Goal: Task Accomplishment & Management: Manage account settings

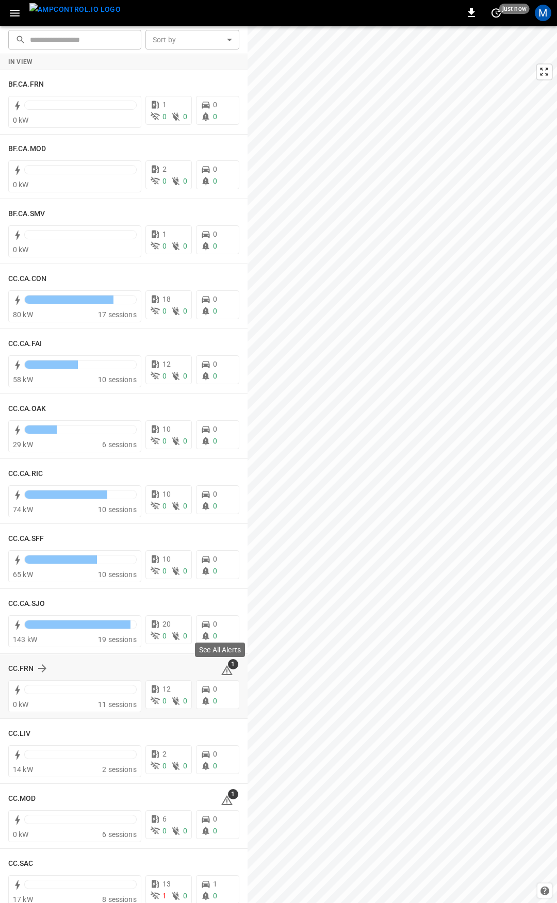
click at [223, 673] on icon at bounding box center [227, 670] width 12 height 12
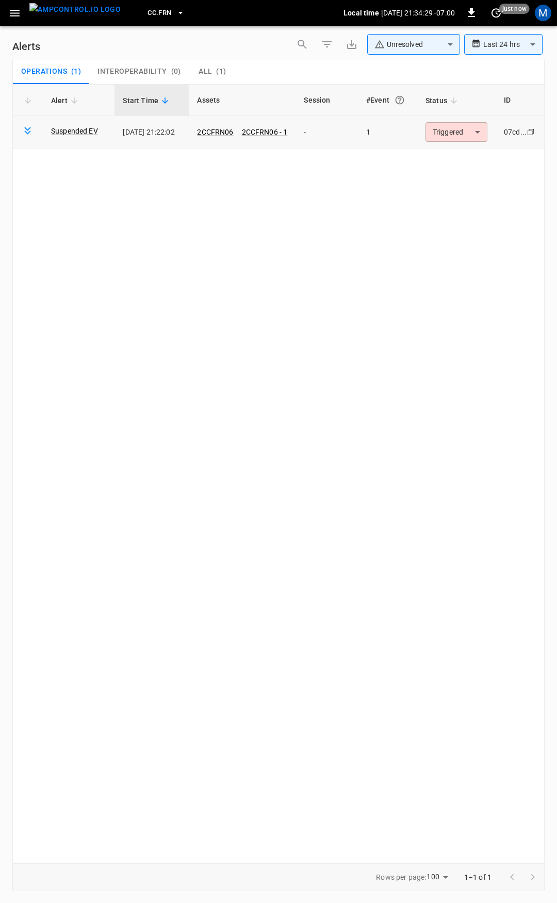
click at [465, 133] on body "**********" at bounding box center [278, 449] width 557 height 899
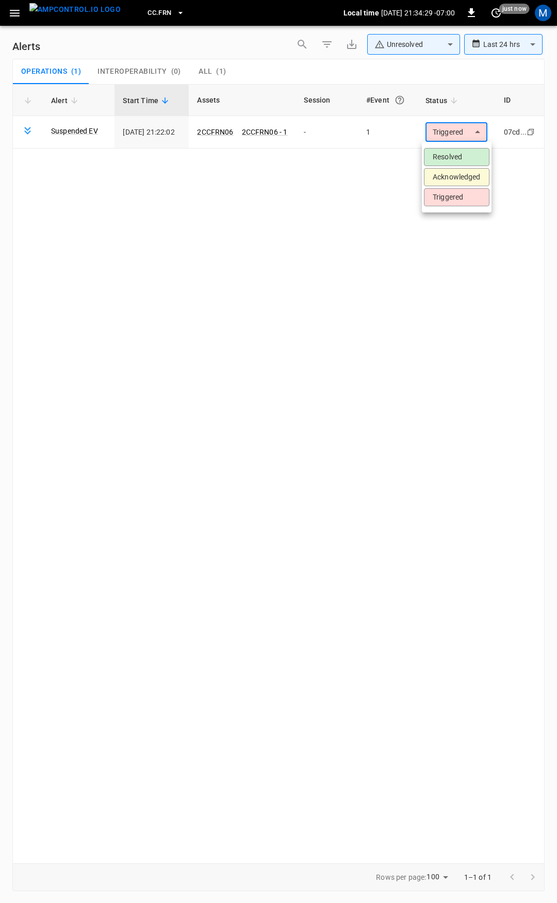
click at [457, 156] on li "Resolved" at bounding box center [456, 157] width 65 height 18
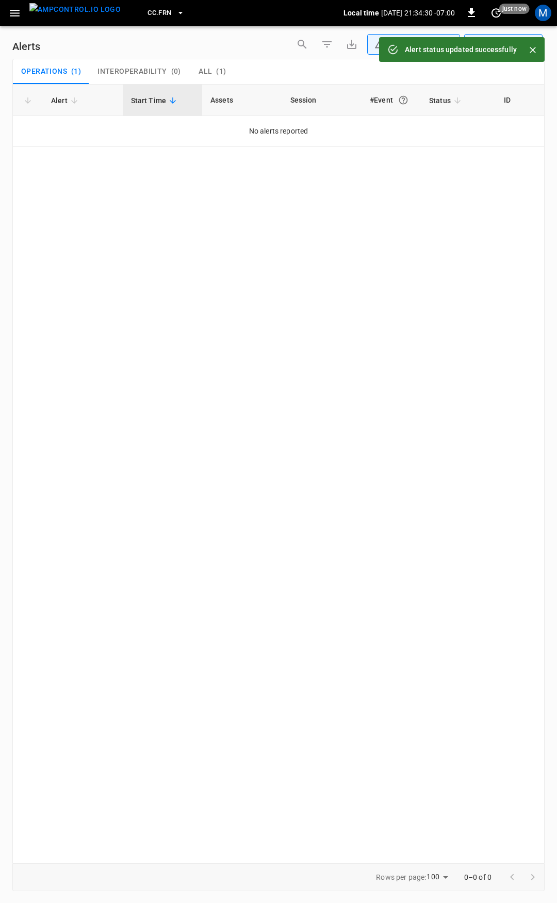
click at [4, 12] on div "CC.FRN Local time [DATE] 21:34:30 -07:00 0 just now M" at bounding box center [278, 13] width 557 height 26
click at [21, 18] on icon "button" at bounding box center [14, 13] width 13 height 13
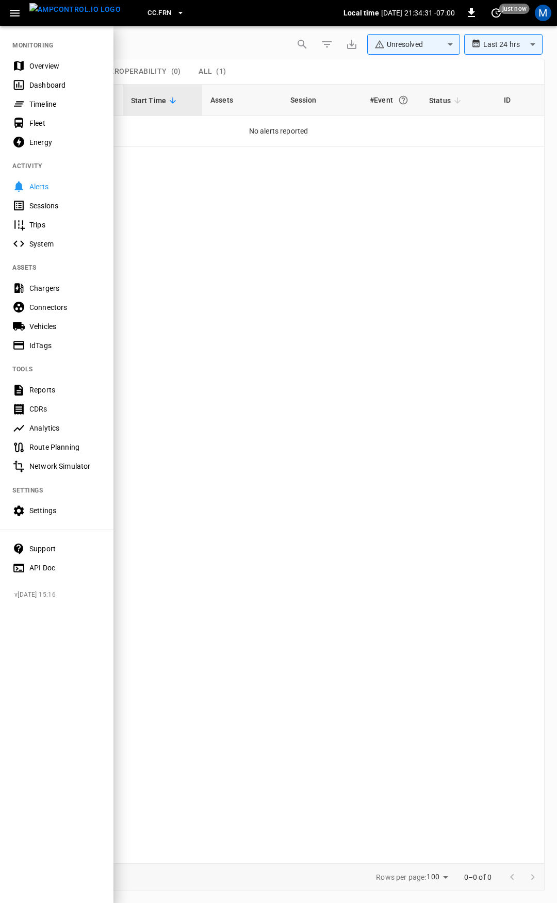
drag, startPoint x: 47, startPoint y: 61, endPoint x: 59, endPoint y: 76, distance: 18.4
click at [47, 61] on div "Overview" at bounding box center [65, 66] width 72 height 10
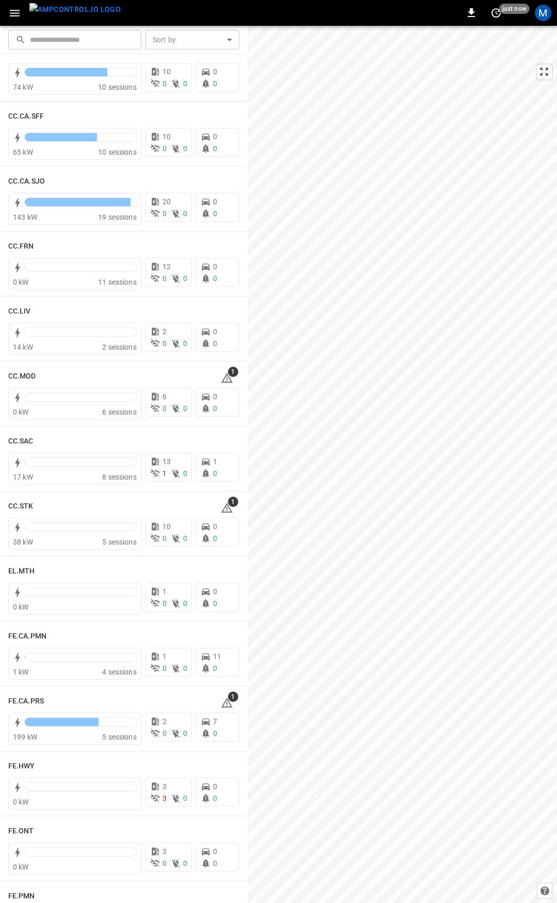
scroll to position [417, 0]
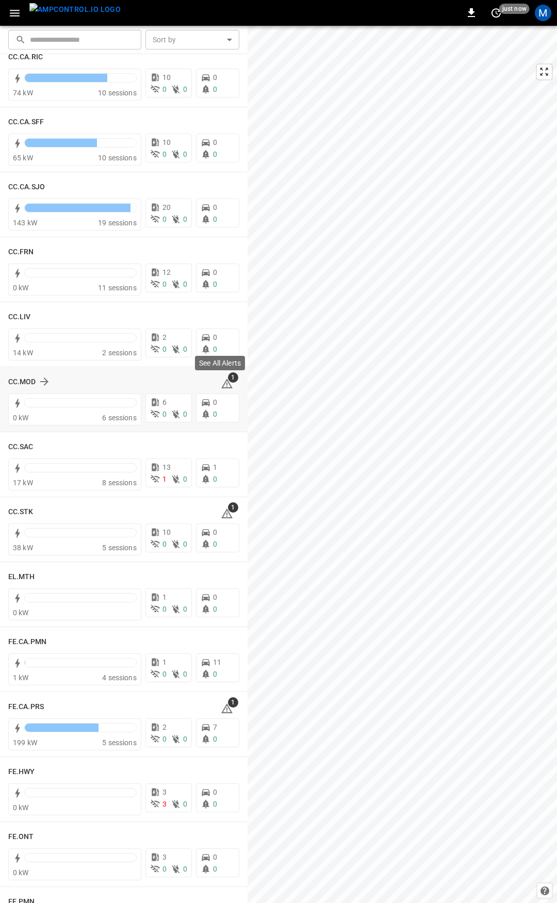
click at [221, 385] on icon at bounding box center [227, 383] width 12 height 12
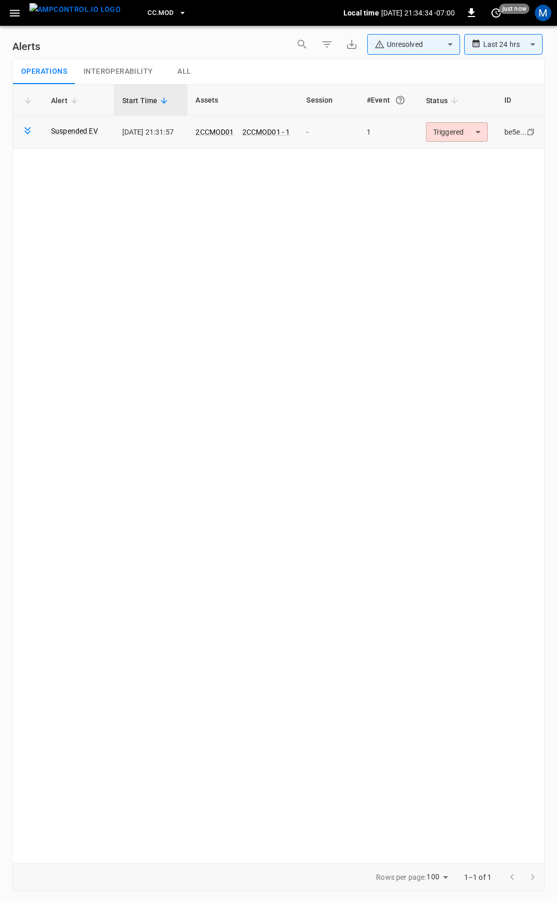
click at [457, 136] on body "**********" at bounding box center [278, 449] width 557 height 899
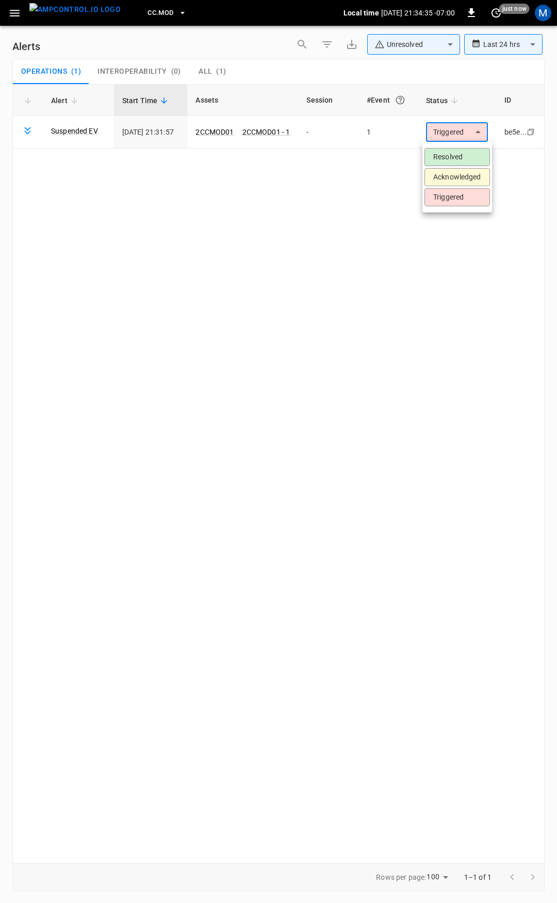
click at [458, 154] on li "Resolved" at bounding box center [456, 157] width 65 height 18
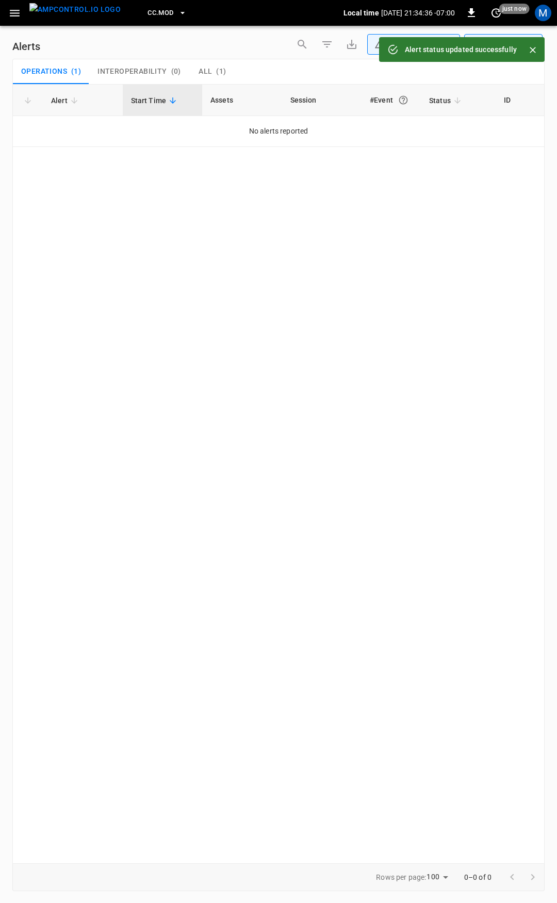
click at [10, 10] on icon "button" at bounding box center [14, 13] width 13 height 13
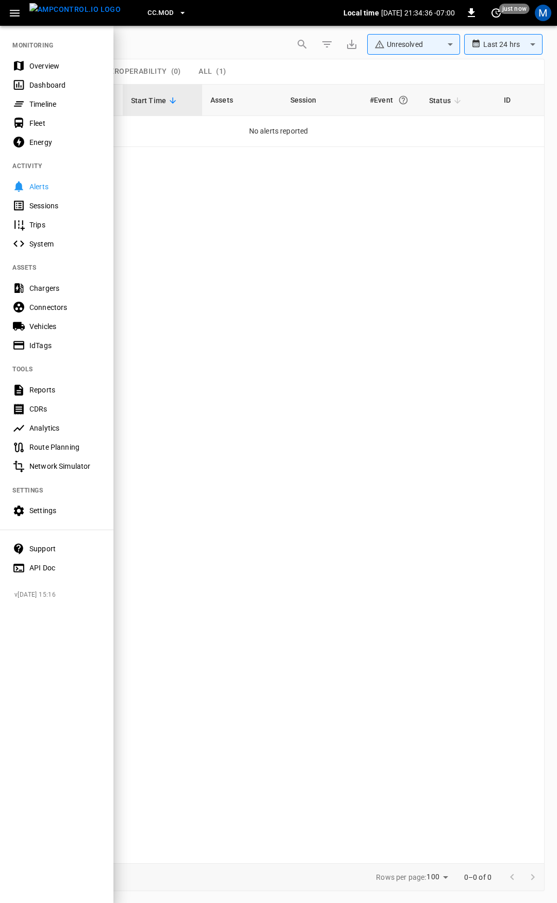
click at [56, 62] on div "Overview" at bounding box center [65, 66] width 72 height 10
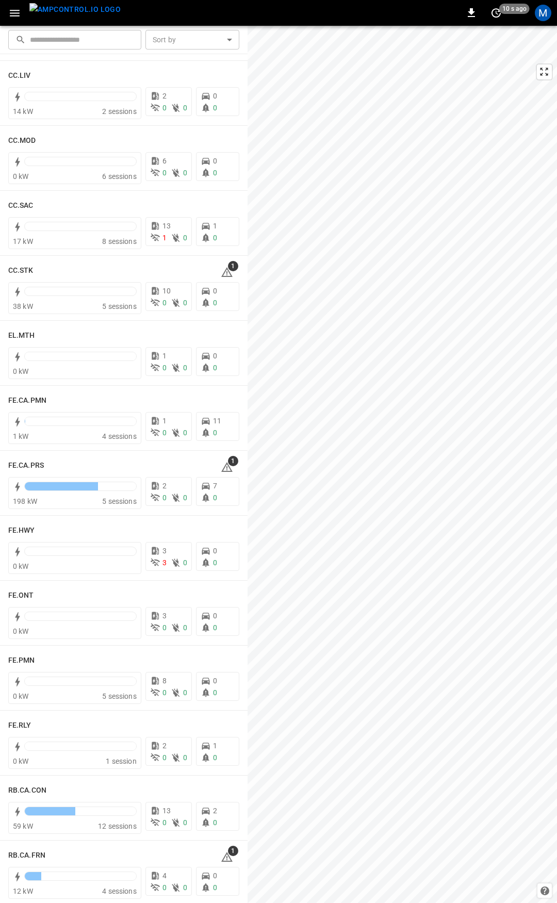
scroll to position [725, 0]
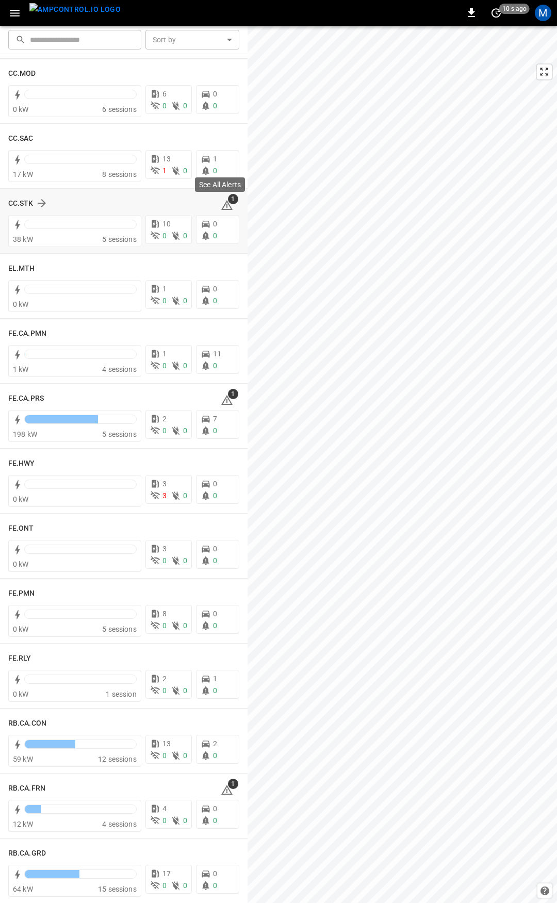
click at [222, 204] on icon at bounding box center [226, 205] width 11 height 10
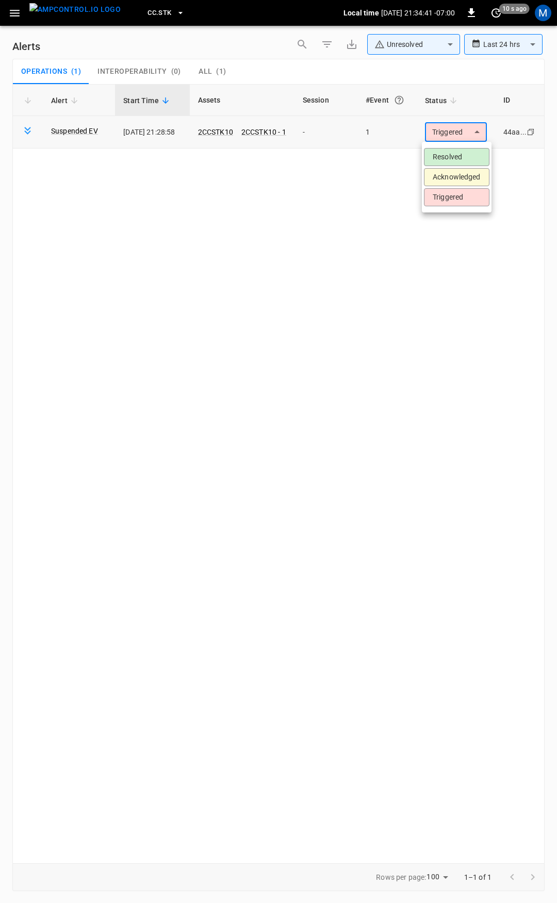
click at [454, 139] on body "**********" at bounding box center [278, 449] width 557 height 899
click at [456, 157] on li "Resolved" at bounding box center [456, 157] width 65 height 18
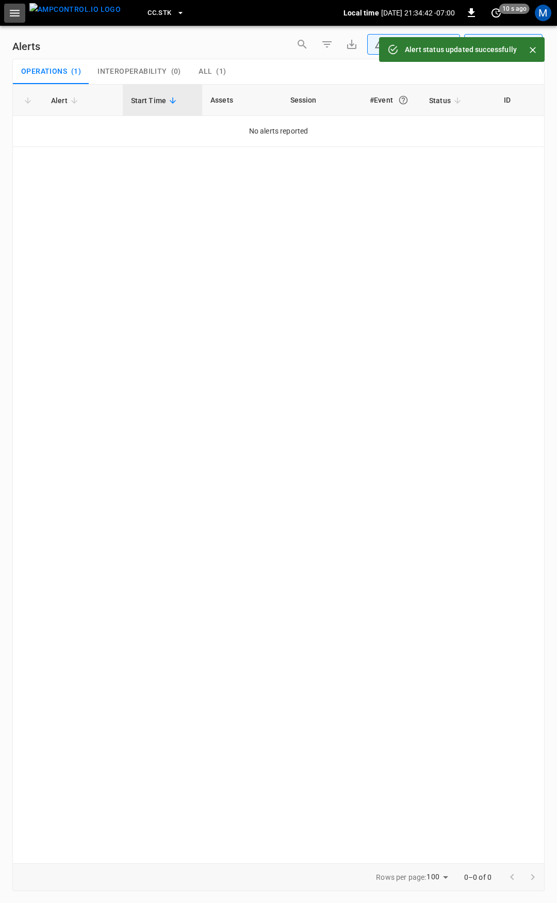
click at [5, 14] on button "button" at bounding box center [14, 13] width 21 height 19
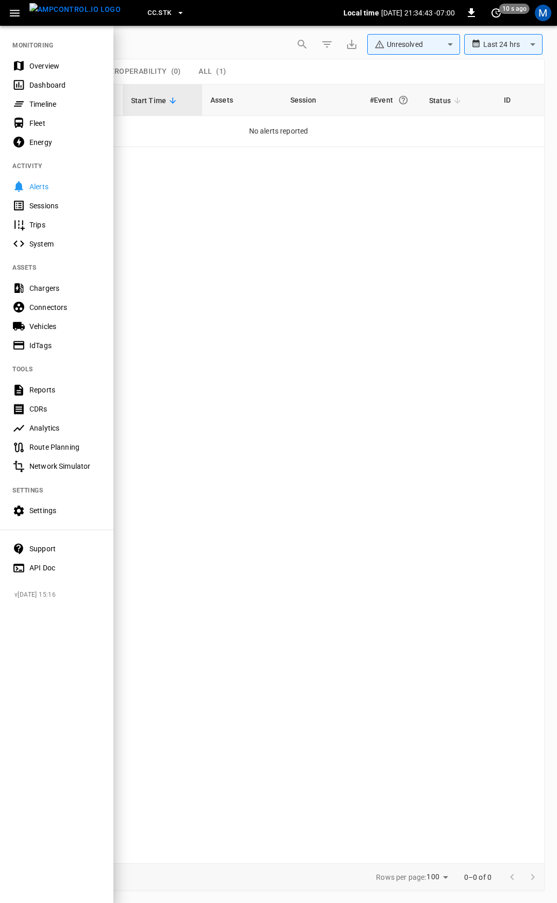
click at [50, 68] on div "Overview" at bounding box center [65, 66] width 72 height 10
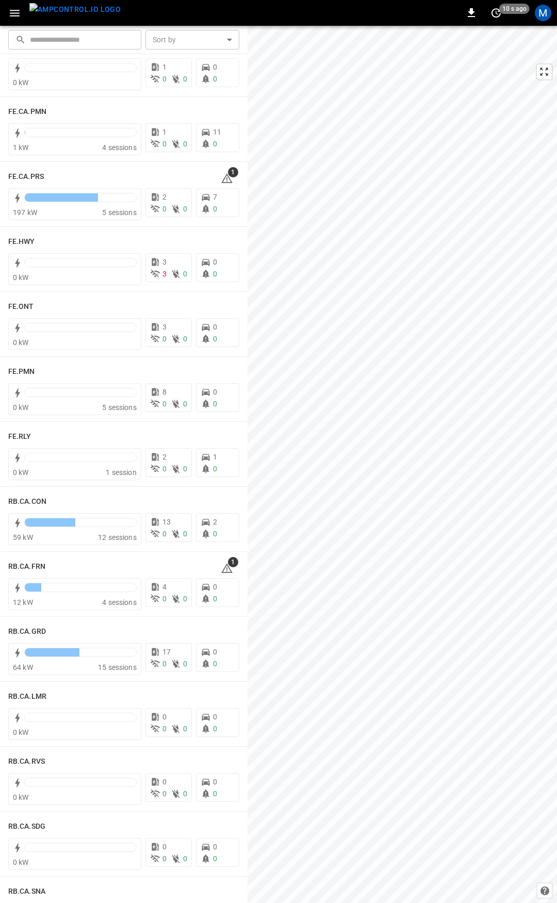
scroll to position [944, 0]
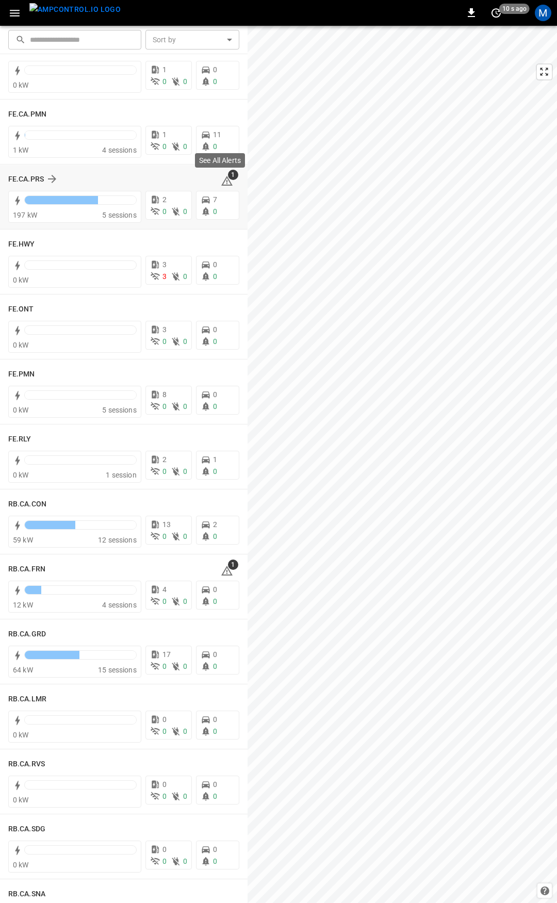
click at [221, 179] on icon at bounding box center [226, 181] width 11 height 10
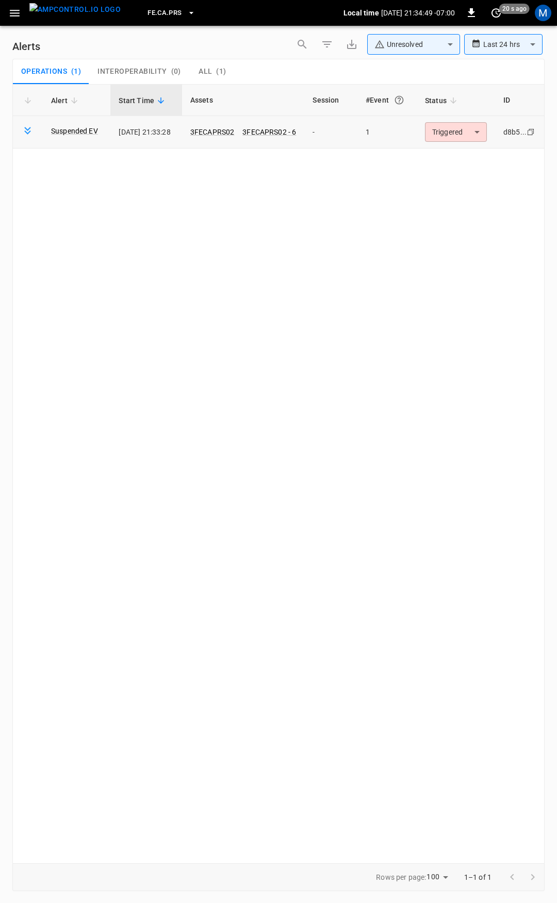
click at [464, 129] on body "**********" at bounding box center [278, 449] width 557 height 899
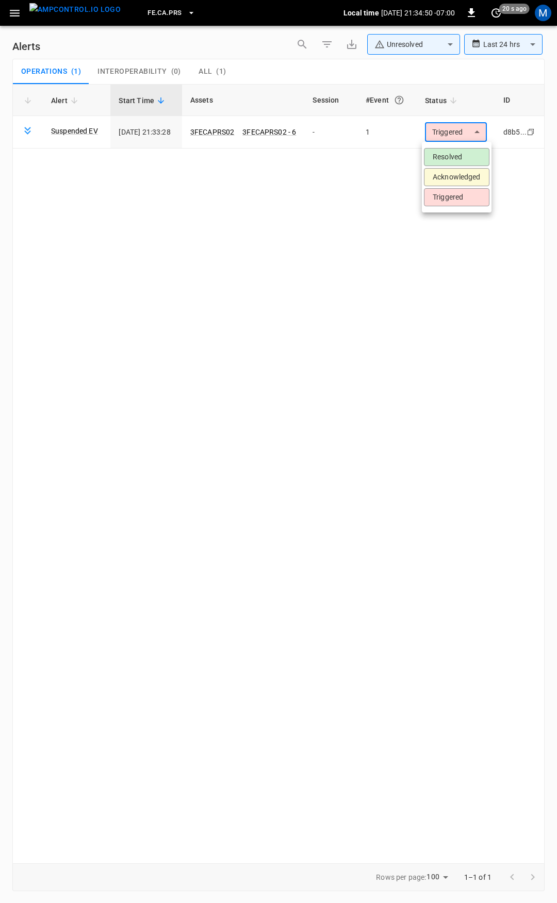
click at [450, 154] on li "Resolved" at bounding box center [456, 157] width 65 height 18
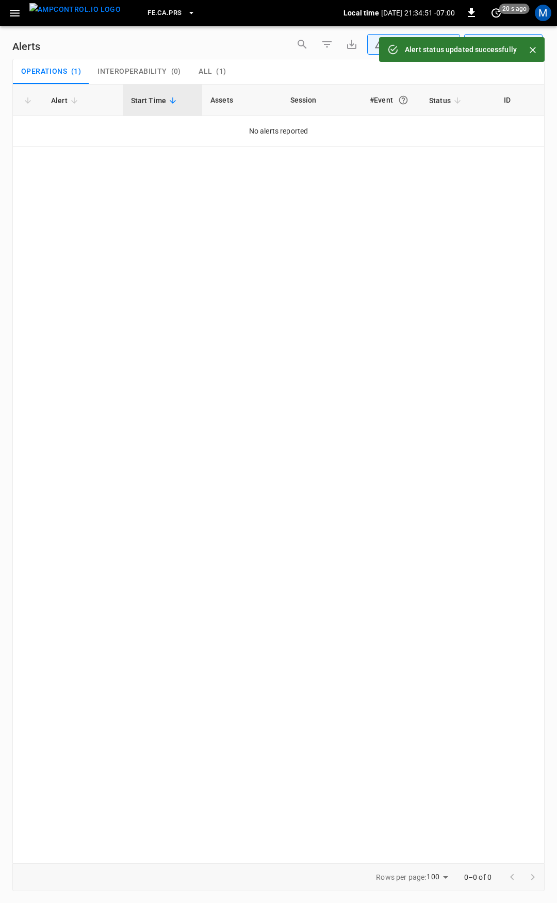
click at [22, 10] on button "button" at bounding box center [14, 13] width 21 height 19
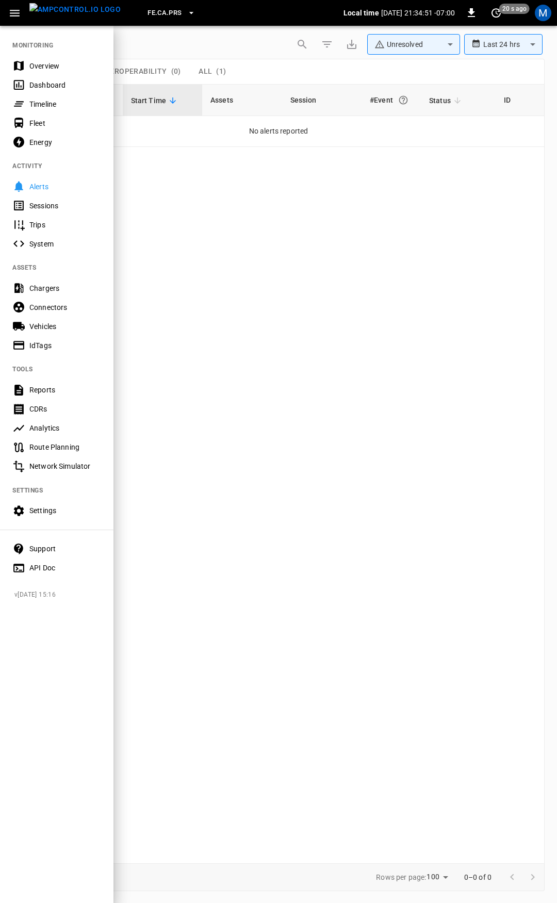
click at [34, 64] on div "Overview" at bounding box center [65, 66] width 72 height 10
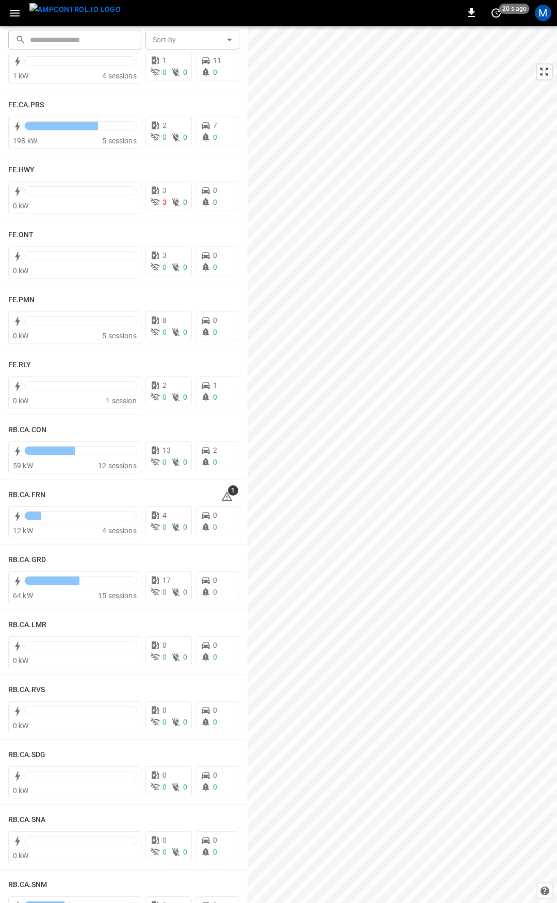
scroll to position [1125, 0]
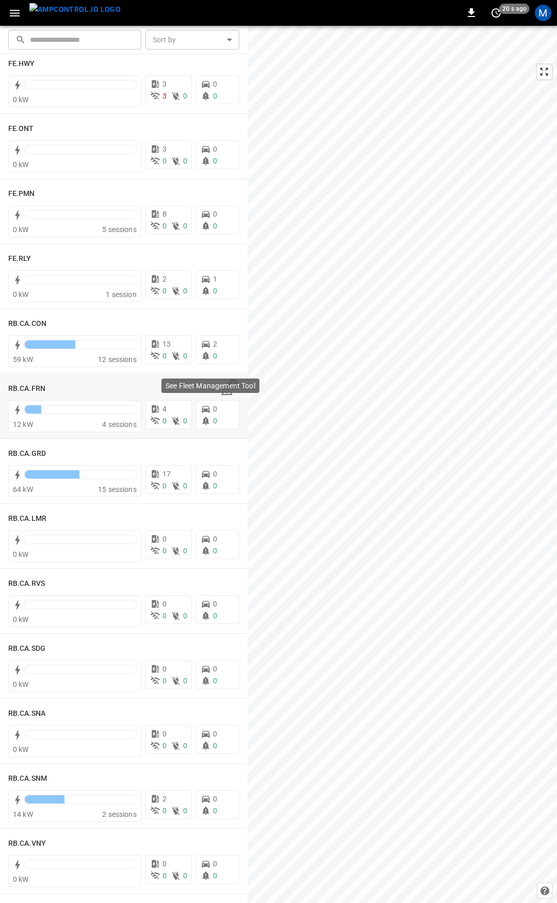
click at [223, 389] on p "See Fleet Management Tool" at bounding box center [211, 386] width 90 height 10
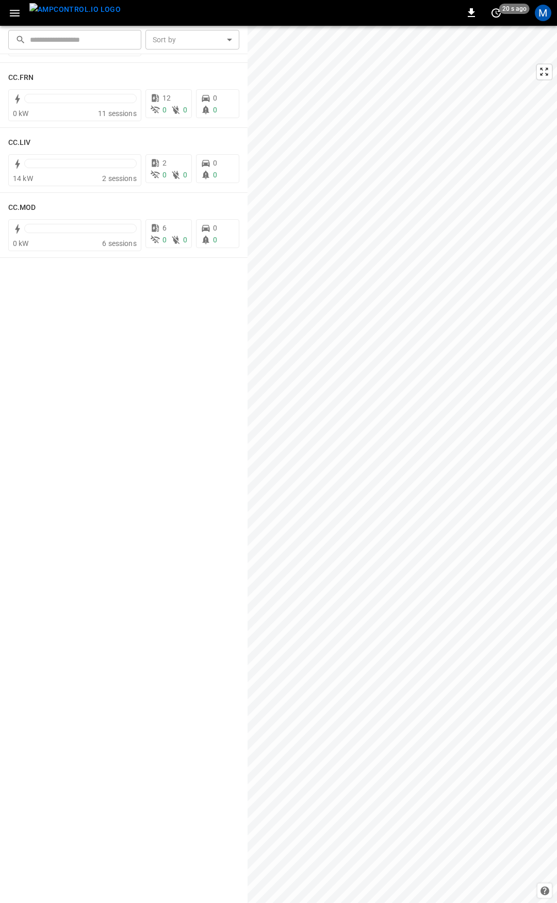
scroll to position [0, 0]
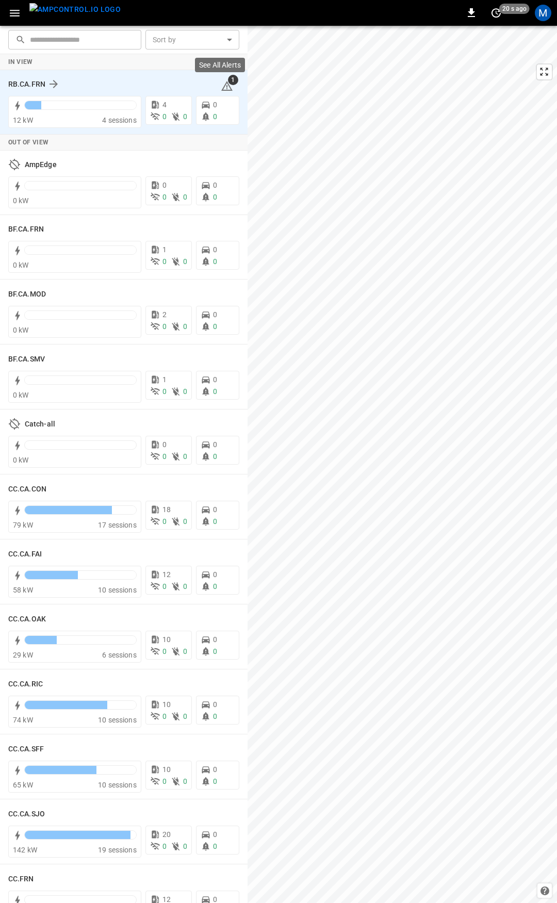
click at [221, 84] on icon at bounding box center [227, 86] width 12 height 12
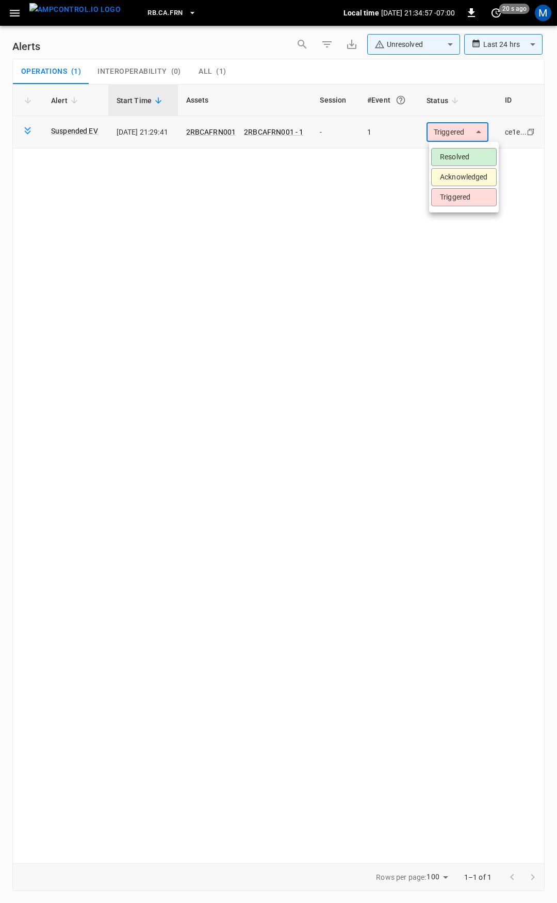
click at [462, 130] on body "**********" at bounding box center [278, 449] width 557 height 899
click at [463, 163] on li "Resolved" at bounding box center [463, 157] width 65 height 18
